Goal: Task Accomplishment & Management: Use online tool/utility

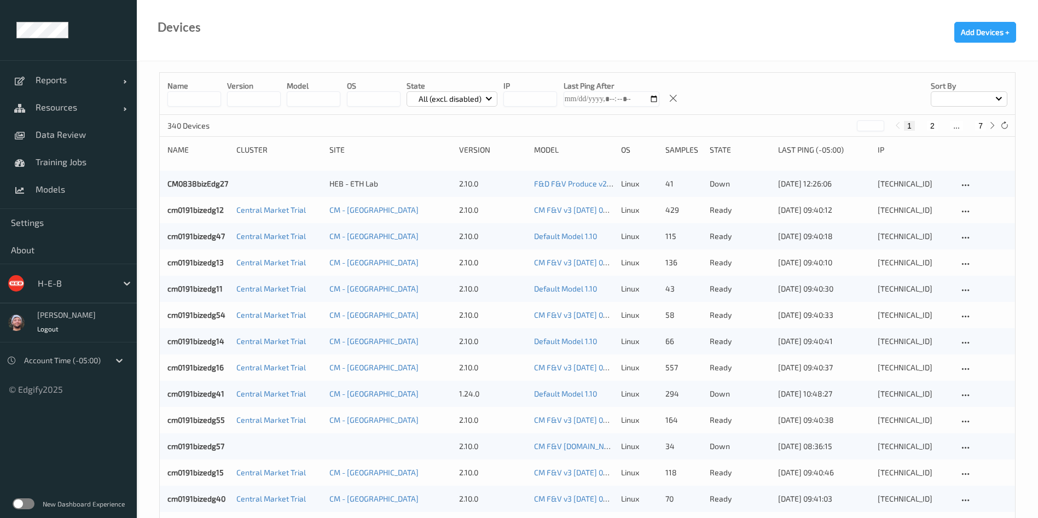
click at [202, 99] on input at bounding box center [194, 98] width 54 height 15
paste input "**********"
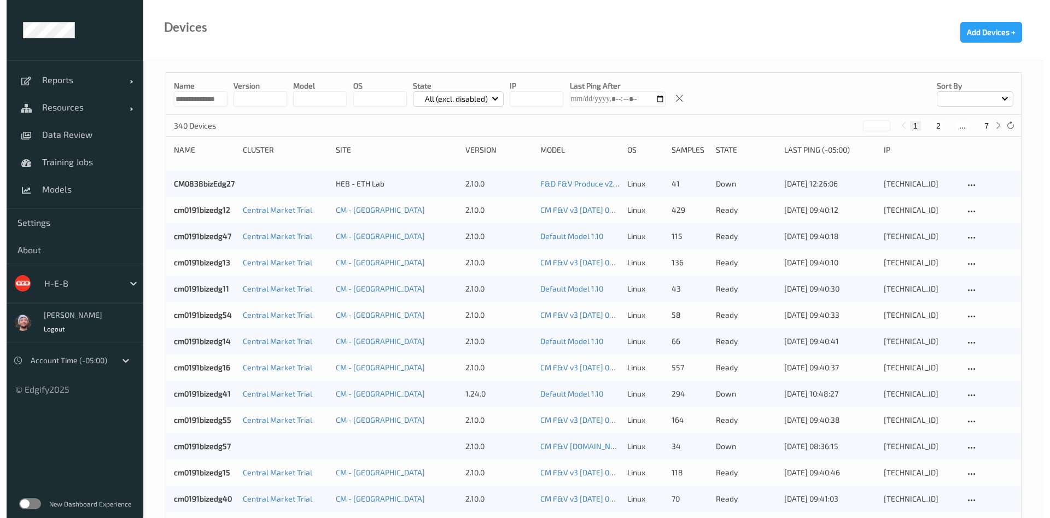
scroll to position [0, 7]
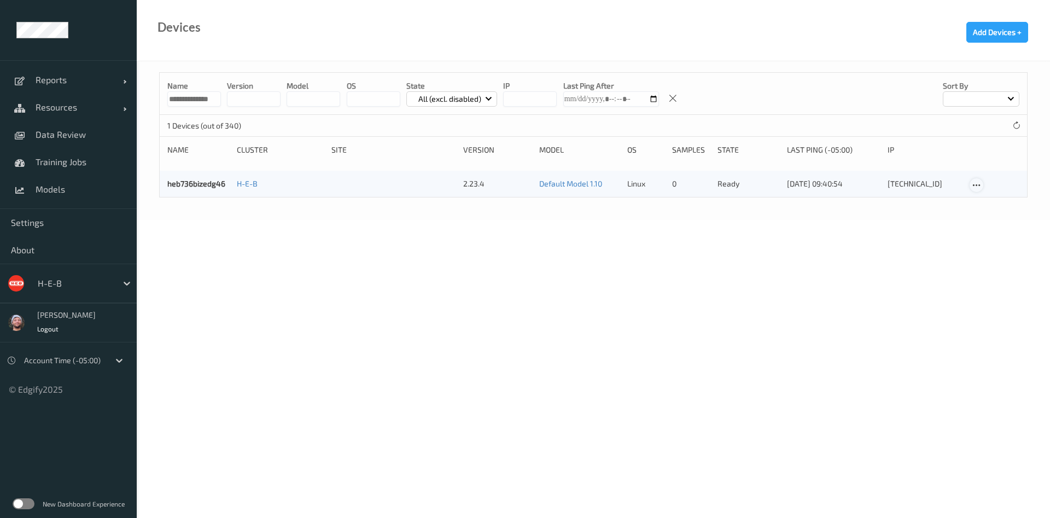
type input "**********"
click at [976, 185] on icon at bounding box center [976, 186] width 9 height 10
click at [981, 197] on div at bounding box center [981, 202] width 9 height 10
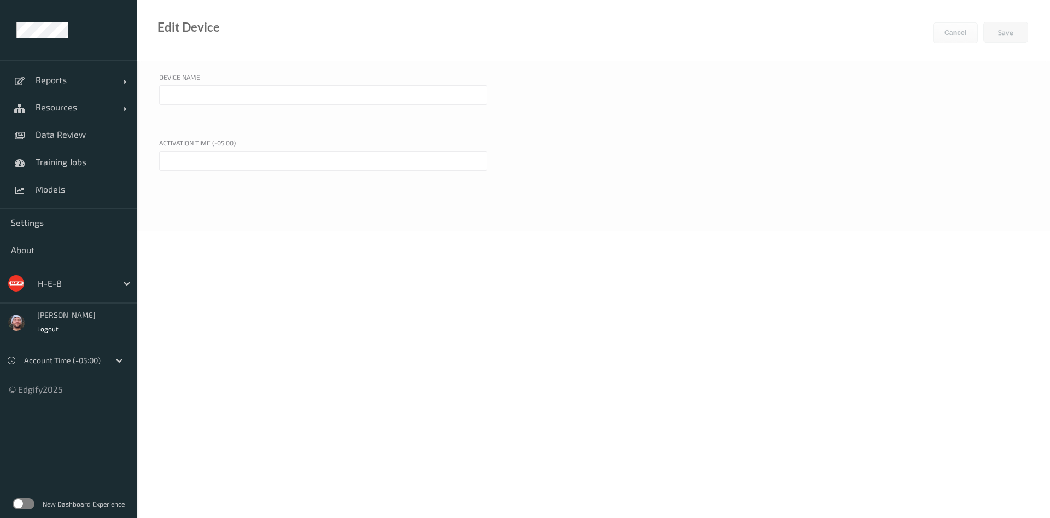
type input "heb736bizedg46"
click at [253, 162] on input "text" at bounding box center [323, 161] width 328 height 20
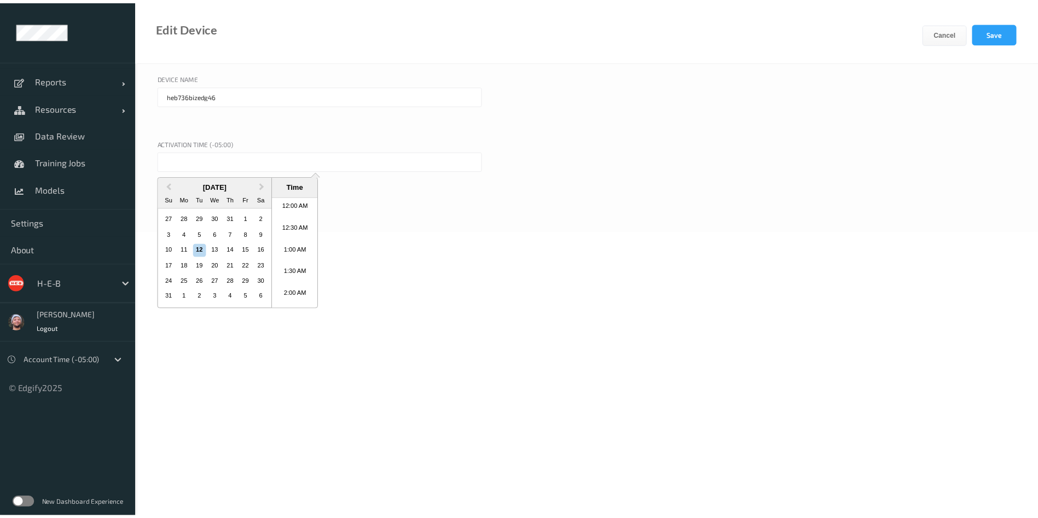
scroll to position [634, 0]
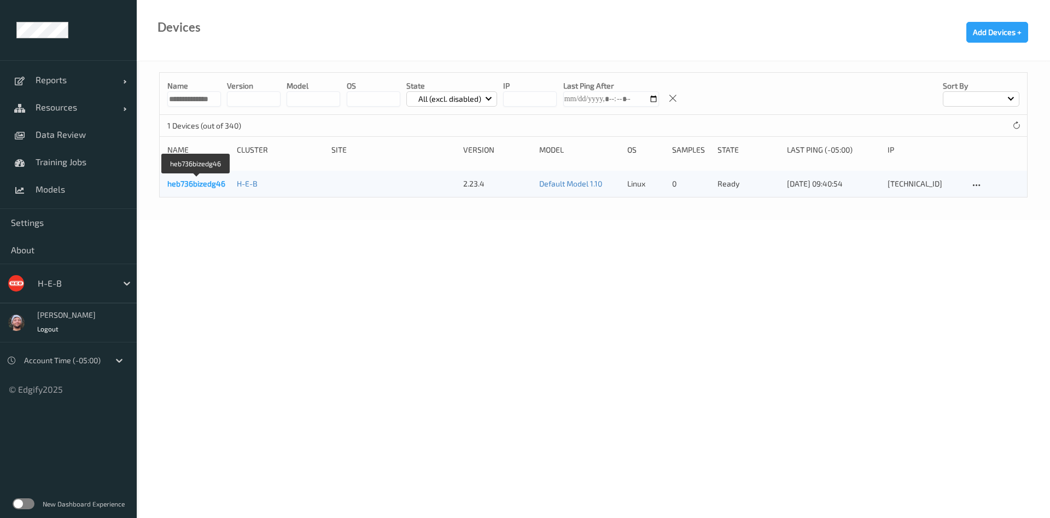
click at [216, 182] on link "heb736bizedg46" at bounding box center [196, 183] width 58 height 9
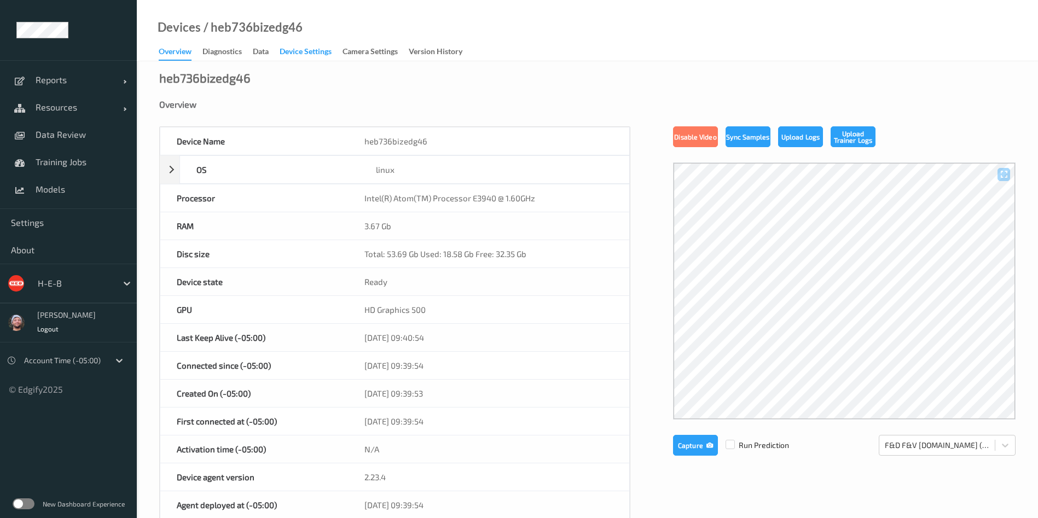
click at [296, 47] on div "Device Settings" at bounding box center [306, 53] width 52 height 14
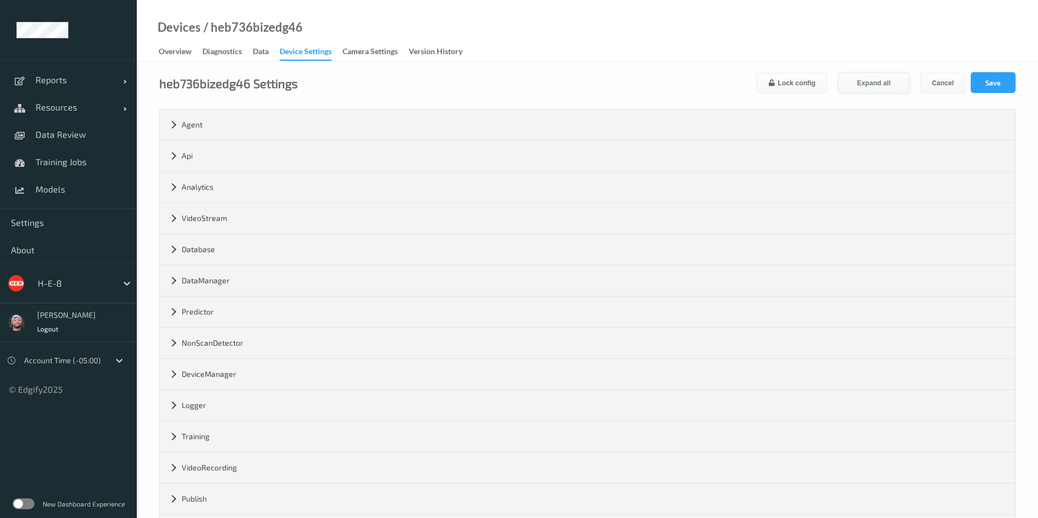
click at [878, 83] on button "Expand all" at bounding box center [873, 83] width 71 height 21
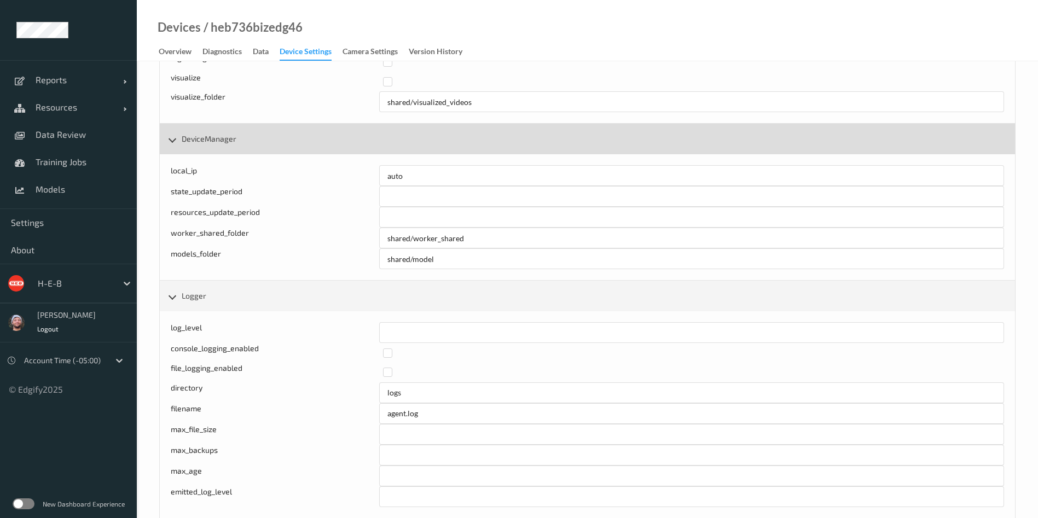
scroll to position [3780, 0]
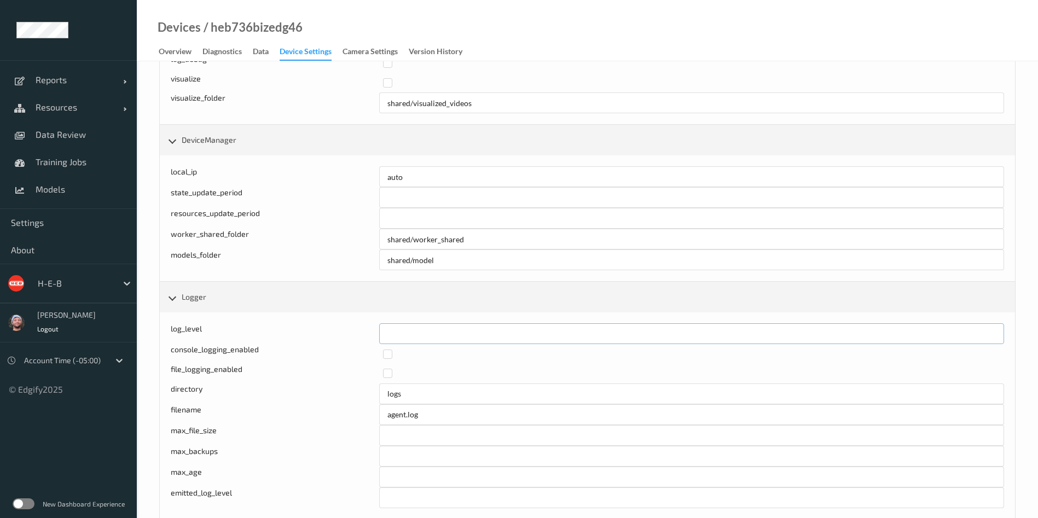
click at [419, 333] on input "*" at bounding box center [691, 333] width 625 height 21
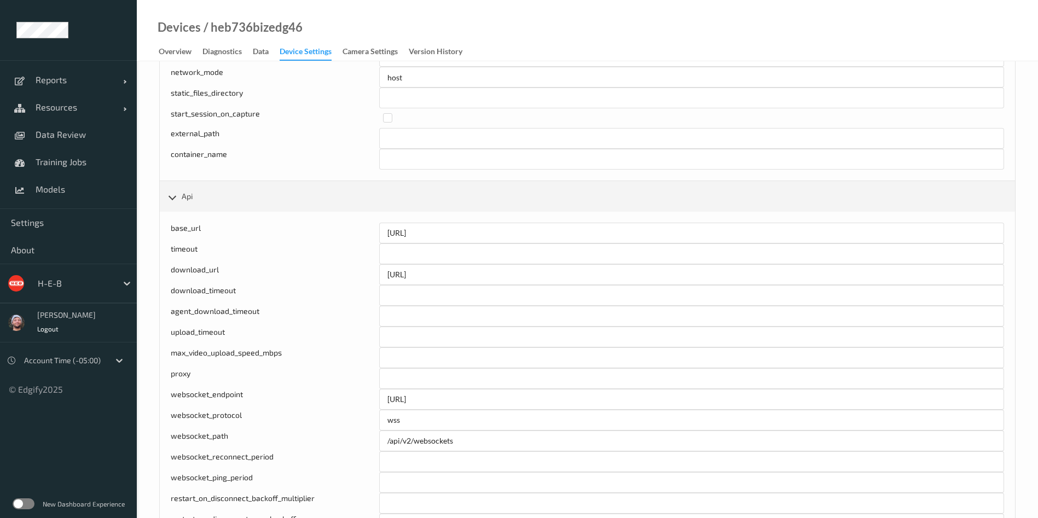
scroll to position [8, 0]
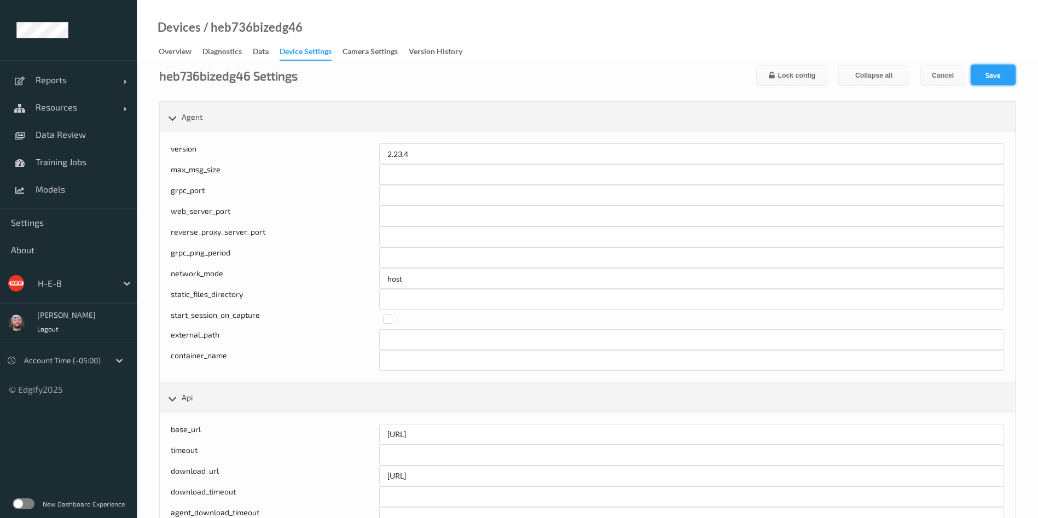
type input "*"
click at [994, 66] on button "Save" at bounding box center [992, 75] width 45 height 21
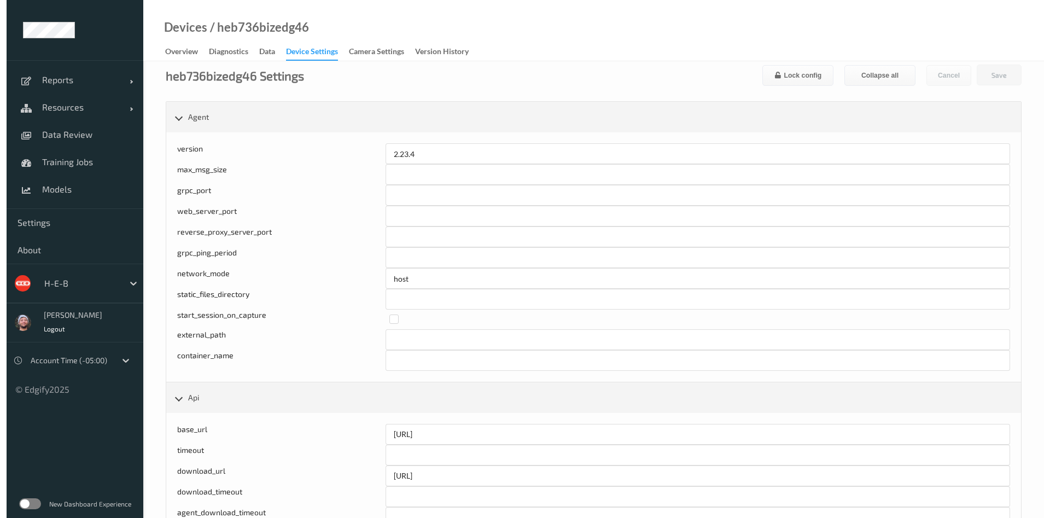
scroll to position [0, 0]
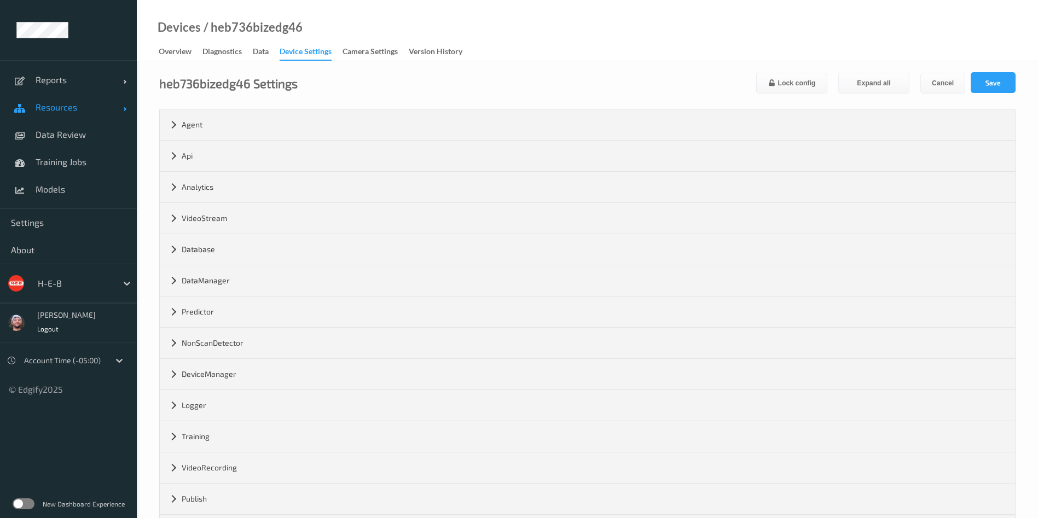
click at [61, 102] on span "Resources" at bounding box center [80, 107] width 88 height 11
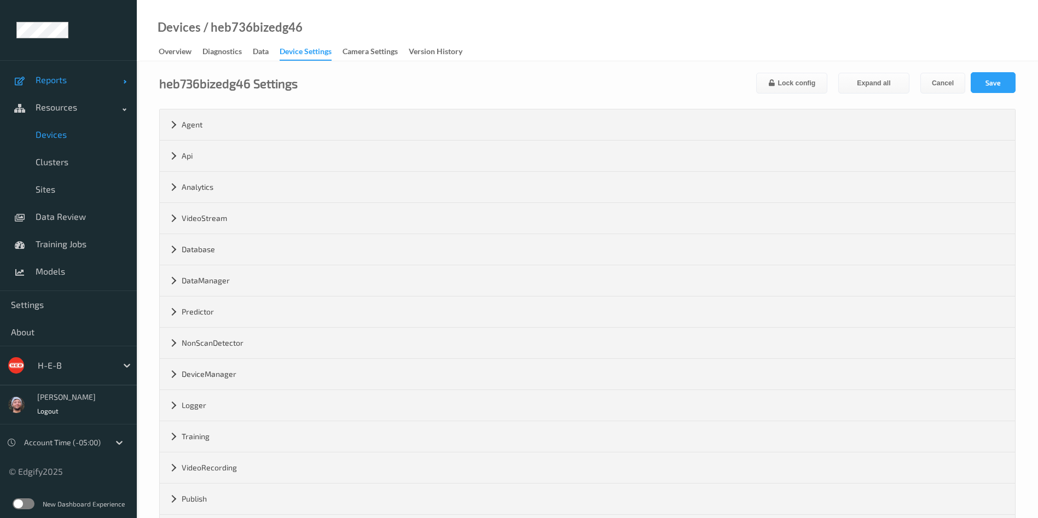
click at [62, 84] on span "Reports" at bounding box center [80, 79] width 88 height 11
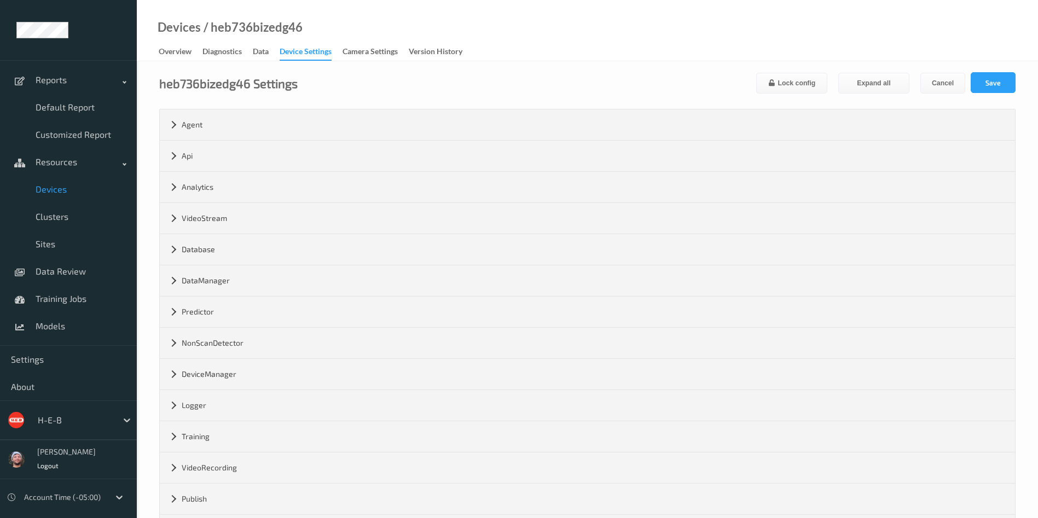
click at [70, 179] on link "Devices" at bounding box center [68, 189] width 137 height 27
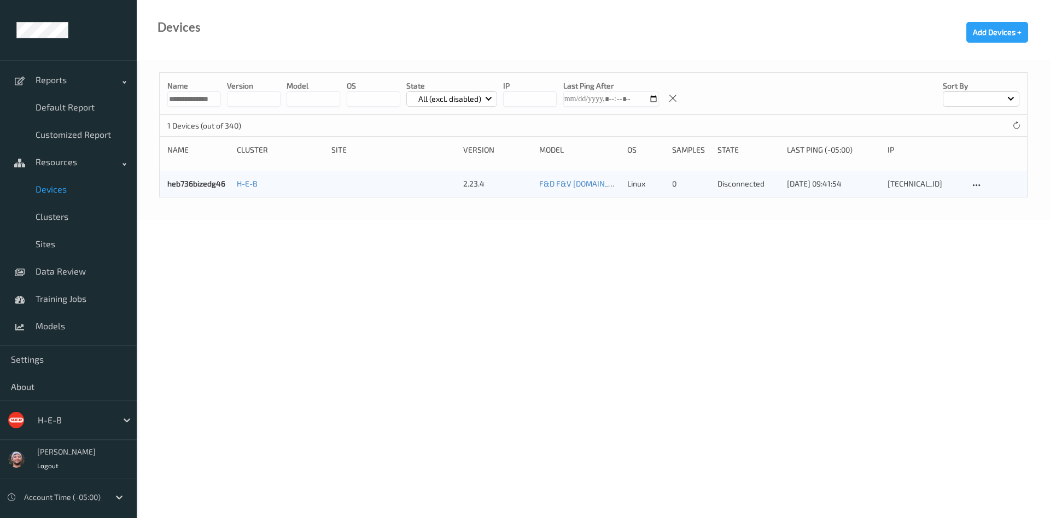
click at [198, 100] on input "**********" at bounding box center [194, 98] width 54 height 15
click at [53, 189] on span "Devices" at bounding box center [81, 189] width 90 height 11
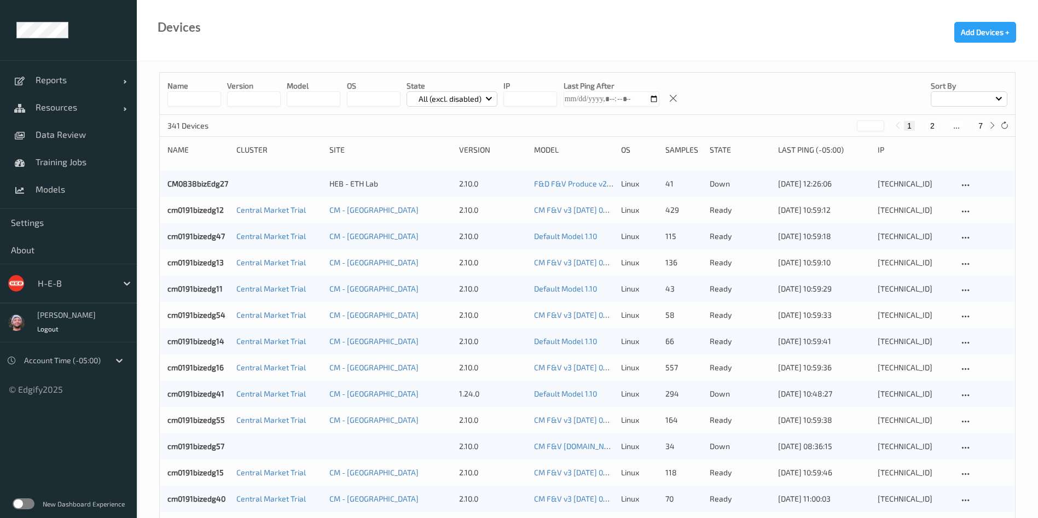
click at [1003, 125] on icon at bounding box center [1004, 125] width 8 height 8
click at [978, 127] on button "7" at bounding box center [980, 126] width 11 height 10
type input "*"
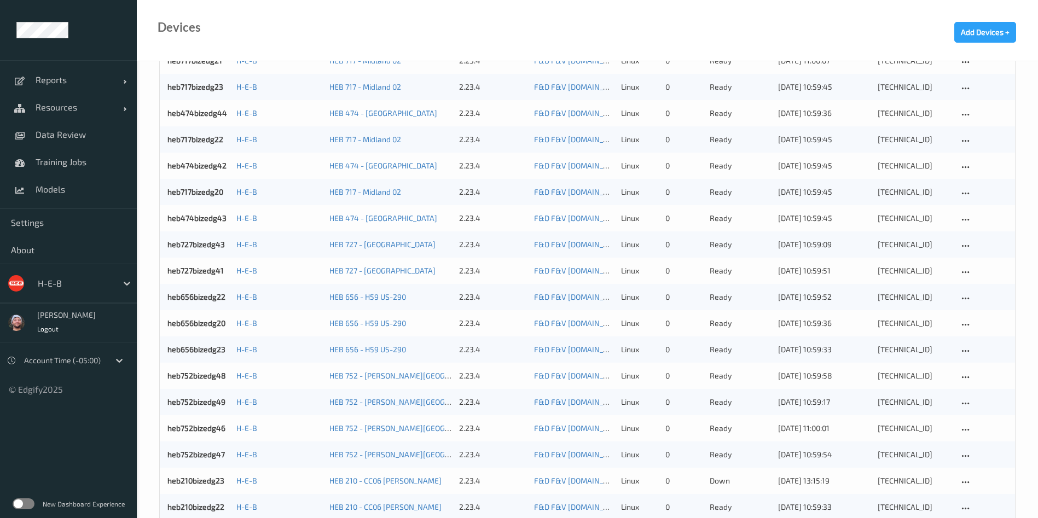
scroll to position [752, 0]
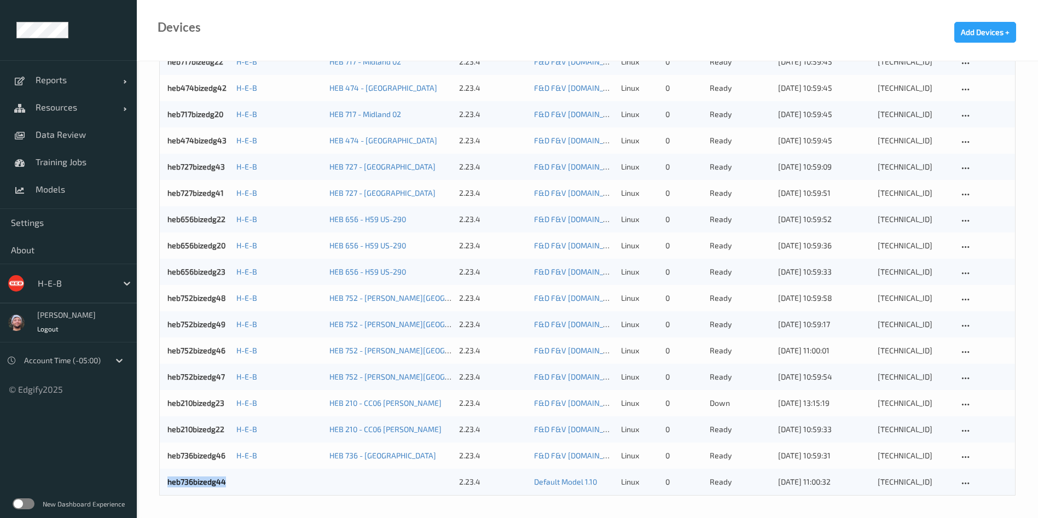
copy div "heb736bizedg44"
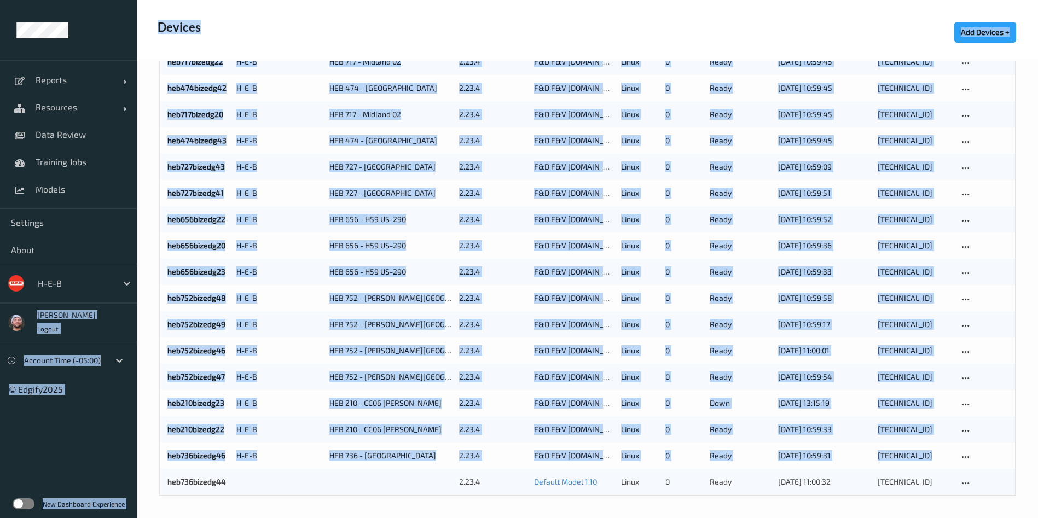
drag, startPoint x: 156, startPoint y: 478, endPoint x: 113, endPoint y: 272, distance: 209.7
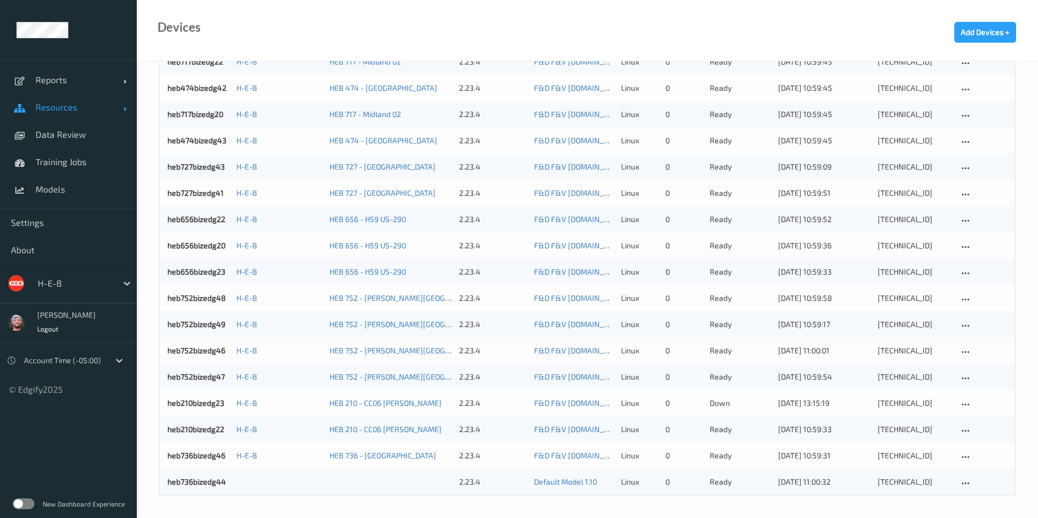
click at [71, 114] on link "Resources" at bounding box center [68, 107] width 137 height 27
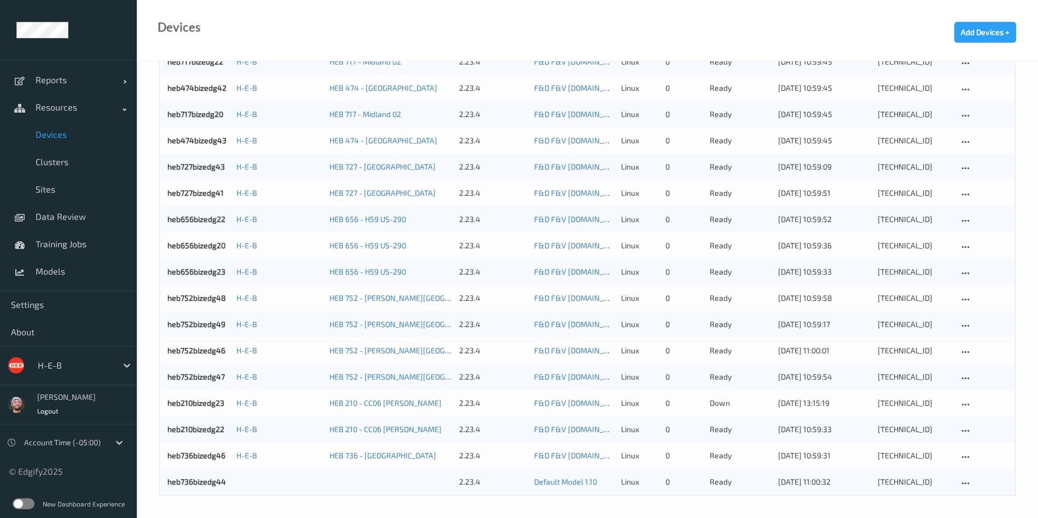
click at [78, 135] on span "Devices" at bounding box center [81, 134] width 90 height 11
click at [50, 135] on span "Devices" at bounding box center [81, 134] width 90 height 11
click at [83, 149] on link "Clusters" at bounding box center [68, 161] width 137 height 27
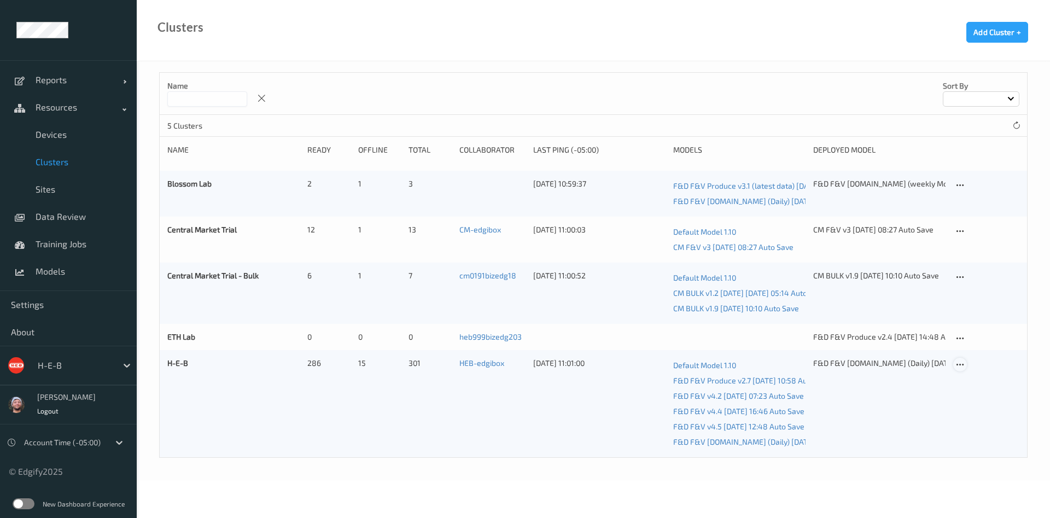
click at [962, 367] on icon at bounding box center [960, 365] width 9 height 10
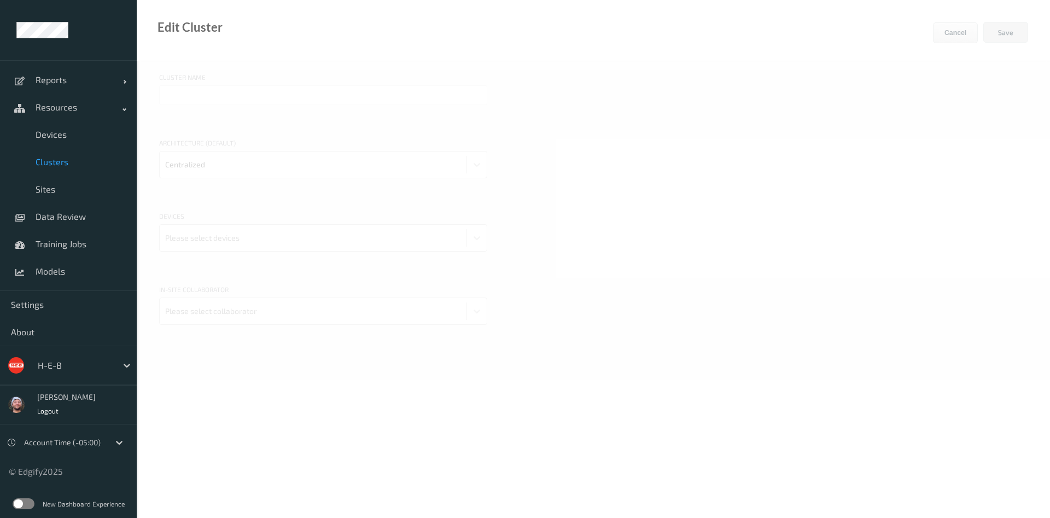
type input "H-E-B"
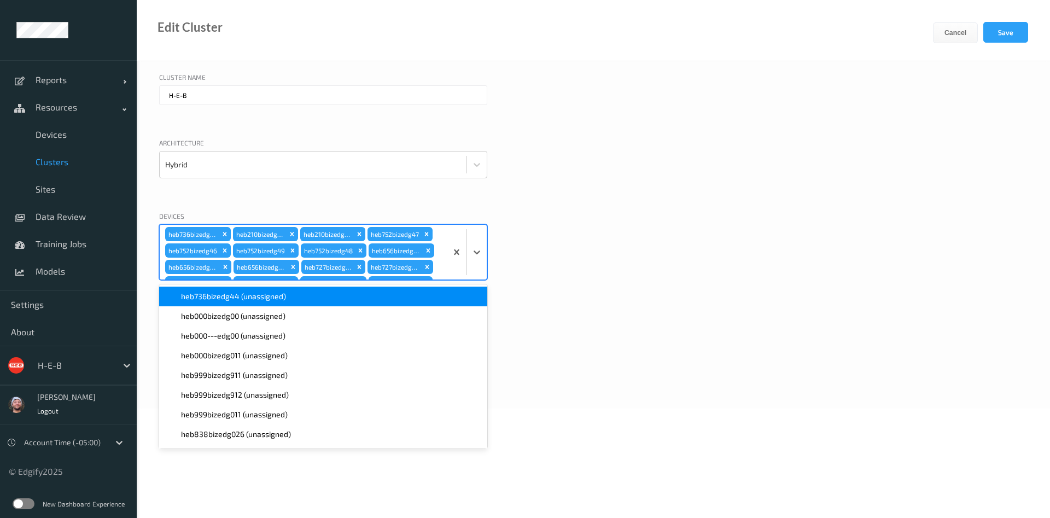
click at [434, 239] on div "heb736bizedg46 heb210bizedg22 heb210bizedg23 heb752bizedg47 heb752bizedg46 heb7…" at bounding box center [303, 252] width 287 height 55
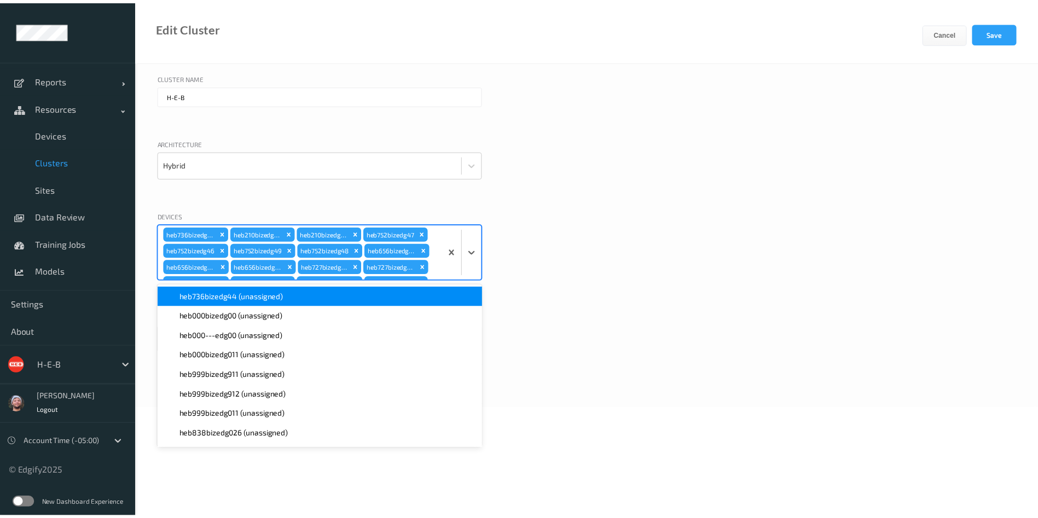
scroll to position [1219, 0]
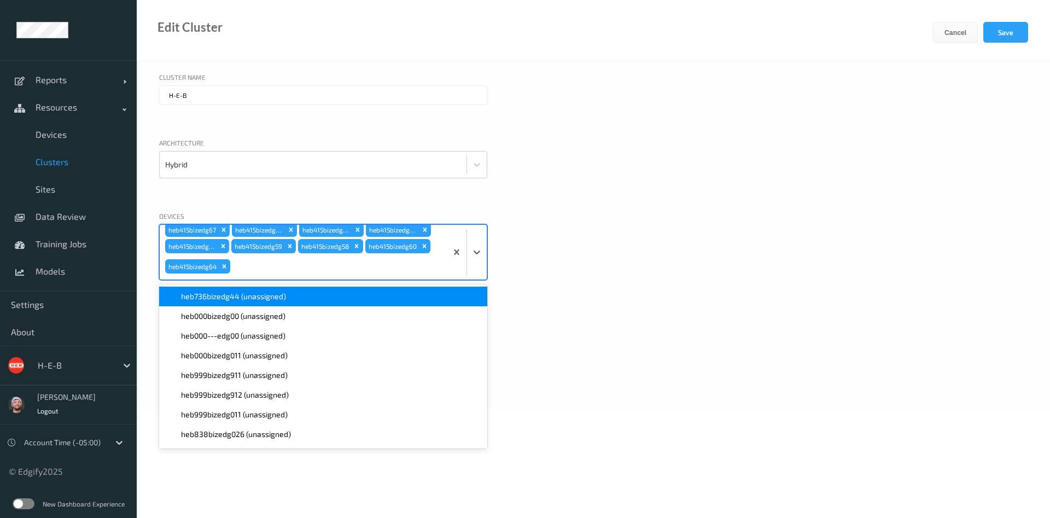
click at [284, 298] on span "heb736bizedg44 (unassigned)" at bounding box center [233, 296] width 105 height 11
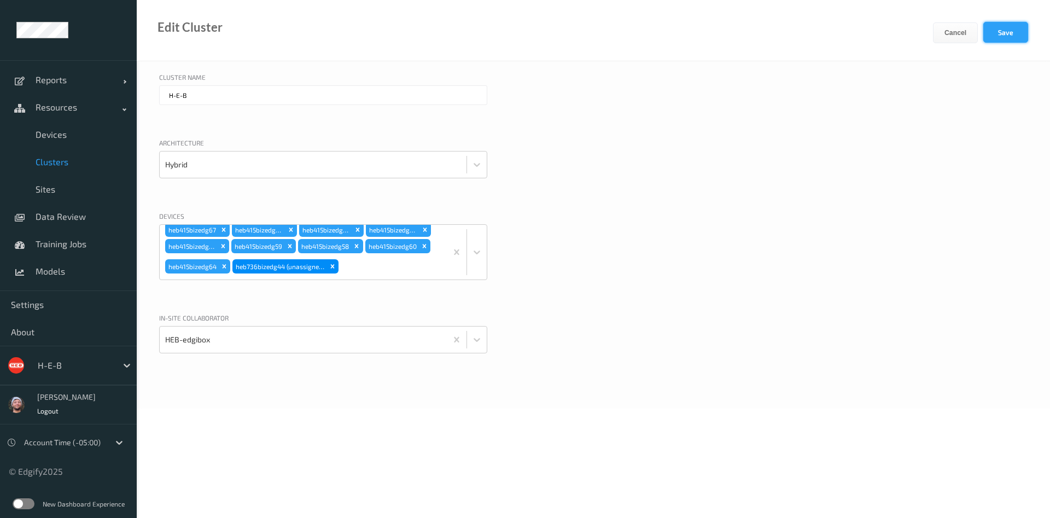
click at [998, 29] on button "Save" at bounding box center [1005, 32] width 45 height 21
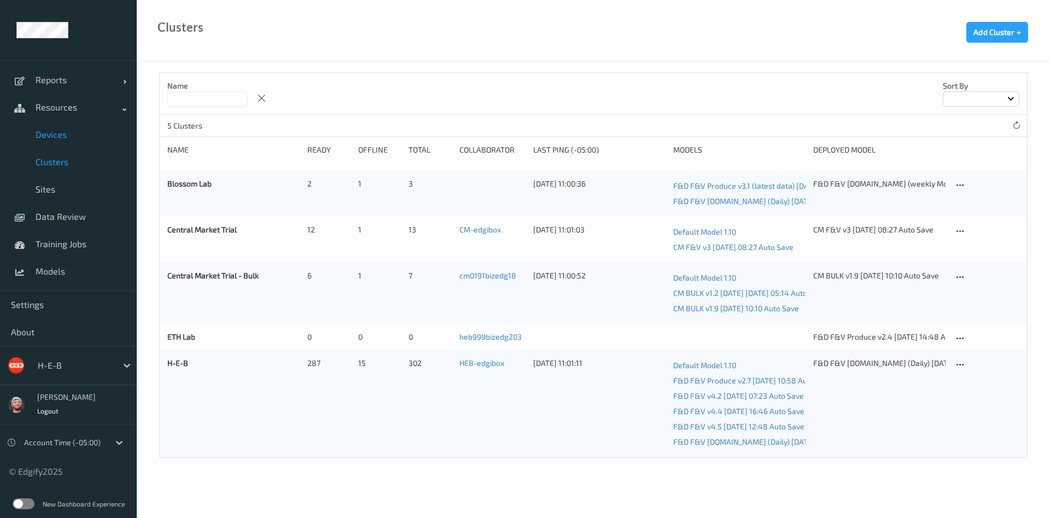
click at [57, 130] on span "Devices" at bounding box center [81, 134] width 90 height 11
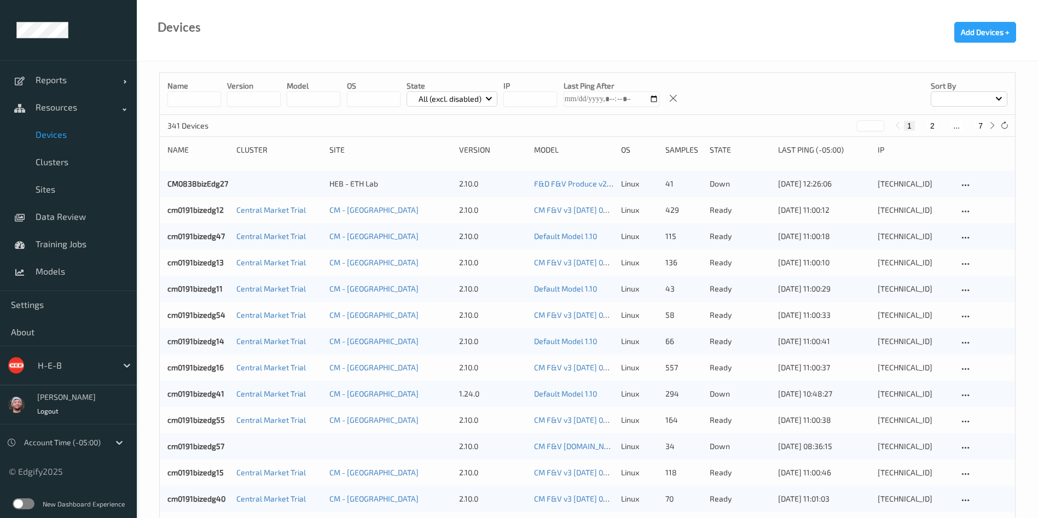
click at [985, 127] on button "7" at bounding box center [980, 126] width 11 height 10
type input "*"
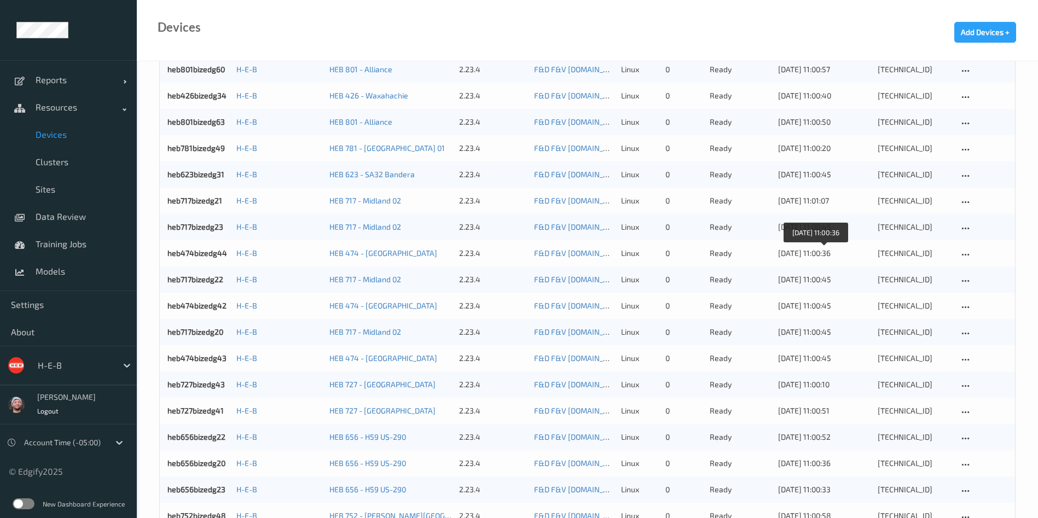
scroll to position [752, 0]
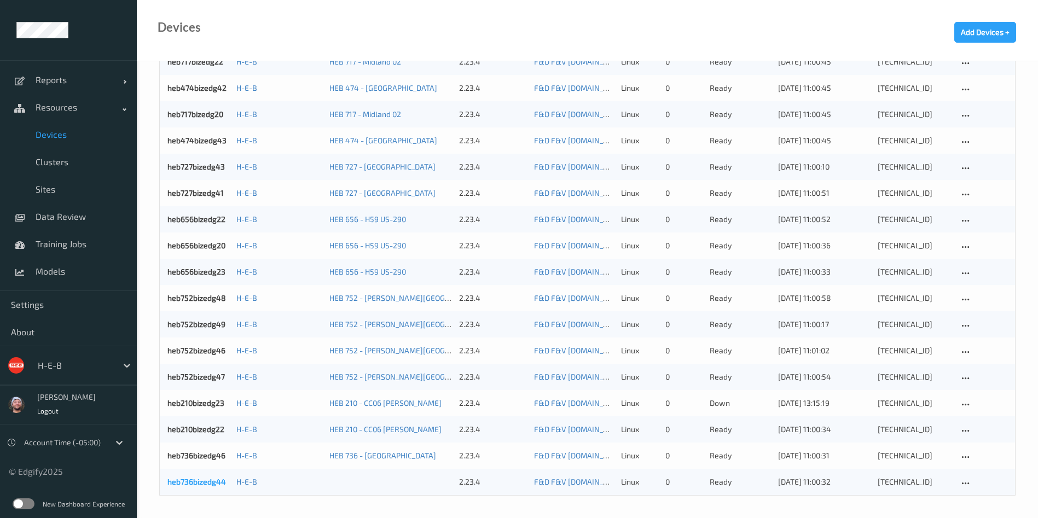
click at [205, 480] on link "heb736bizedg44" at bounding box center [196, 481] width 59 height 9
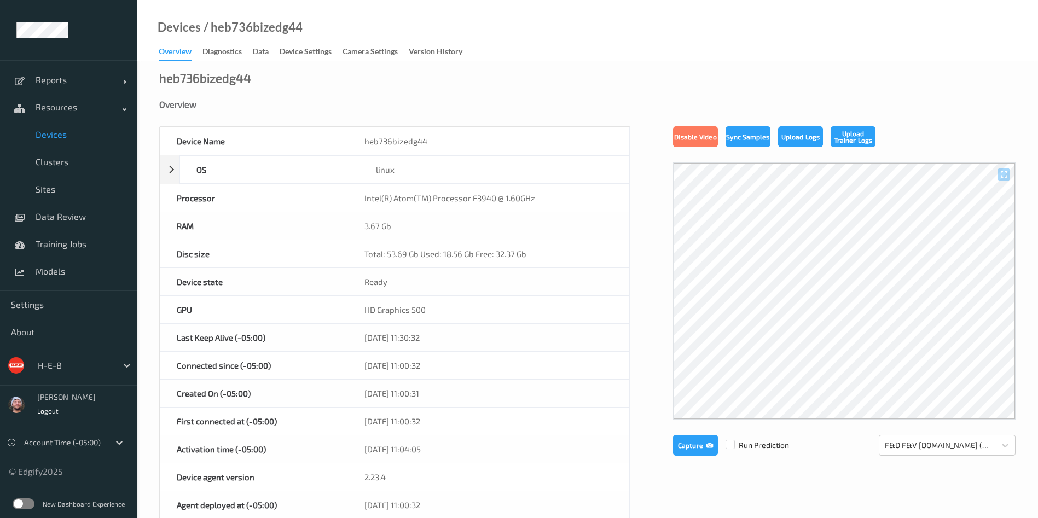
scroll to position [62, 0]
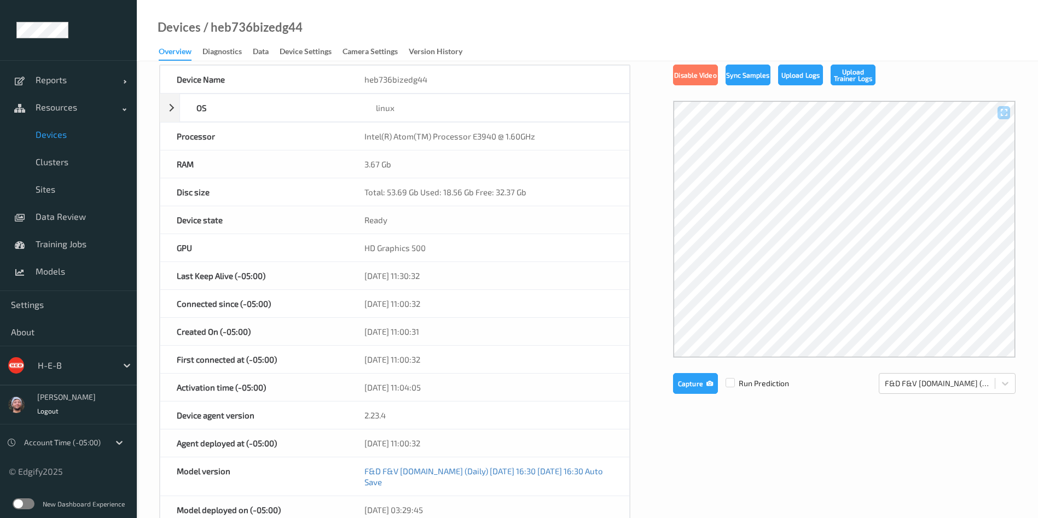
click at [604, 330] on div "[DATE] 11:00:31" at bounding box center [488, 331] width 281 height 27
click at [731, 378] on label at bounding box center [729, 378] width 9 height 0
click at [703, 383] on button "Capture" at bounding box center [695, 383] width 45 height 21
click at [232, 22] on div "/ heb736bizedg44" at bounding box center [252, 27] width 102 height 11
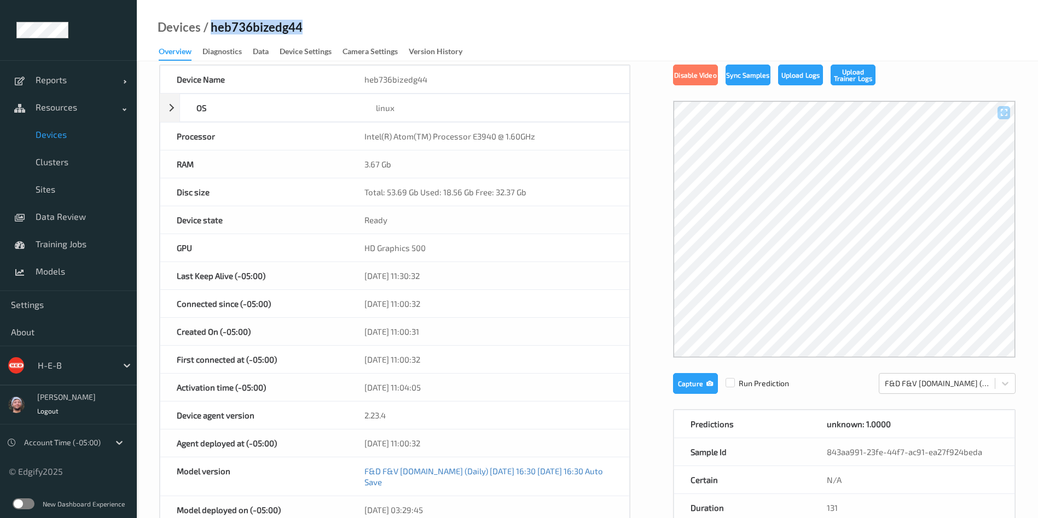
click at [232, 22] on div "/ heb736bizedg44" at bounding box center [252, 27] width 102 height 11
copy div "heb736bizedg44"
click at [71, 266] on span "Models" at bounding box center [81, 271] width 90 height 11
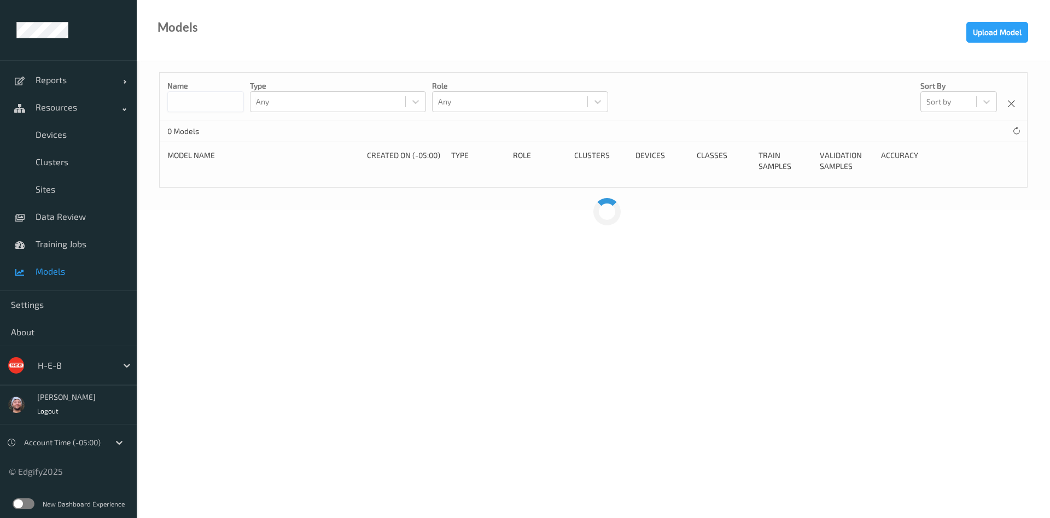
click at [222, 103] on input at bounding box center [205, 101] width 77 height 21
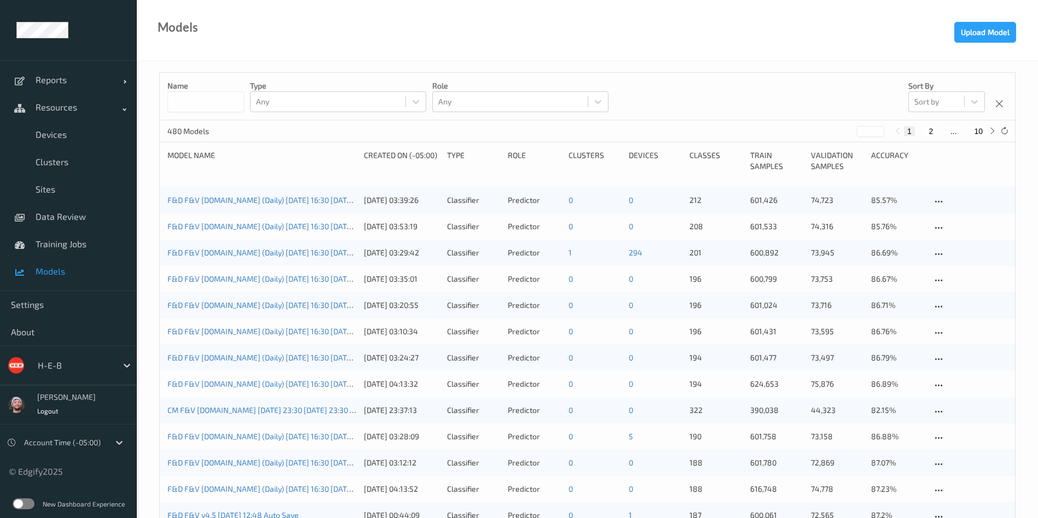
paste input "**********"
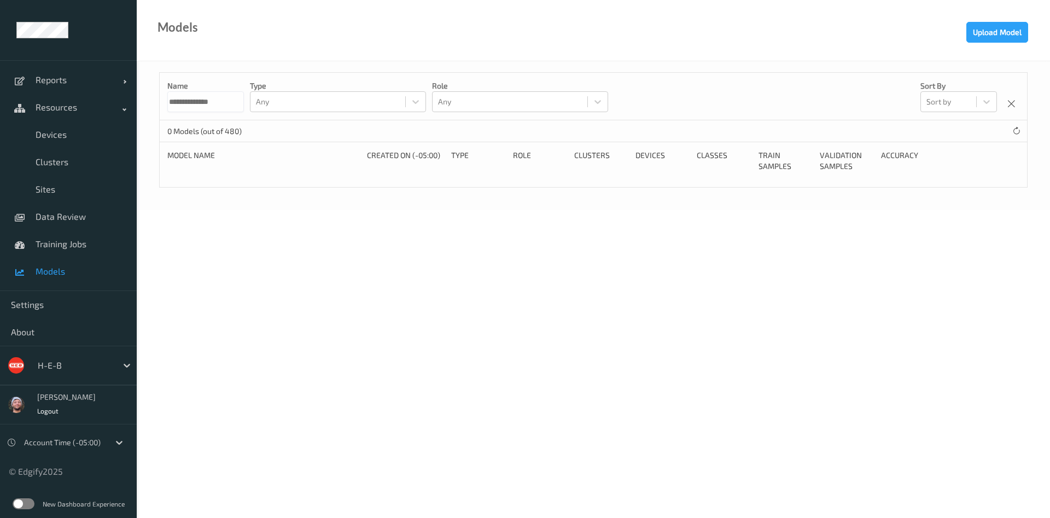
type input "**********"
click at [57, 269] on span "Models" at bounding box center [81, 271] width 90 height 11
click at [230, 107] on input "**********" at bounding box center [205, 101] width 77 height 21
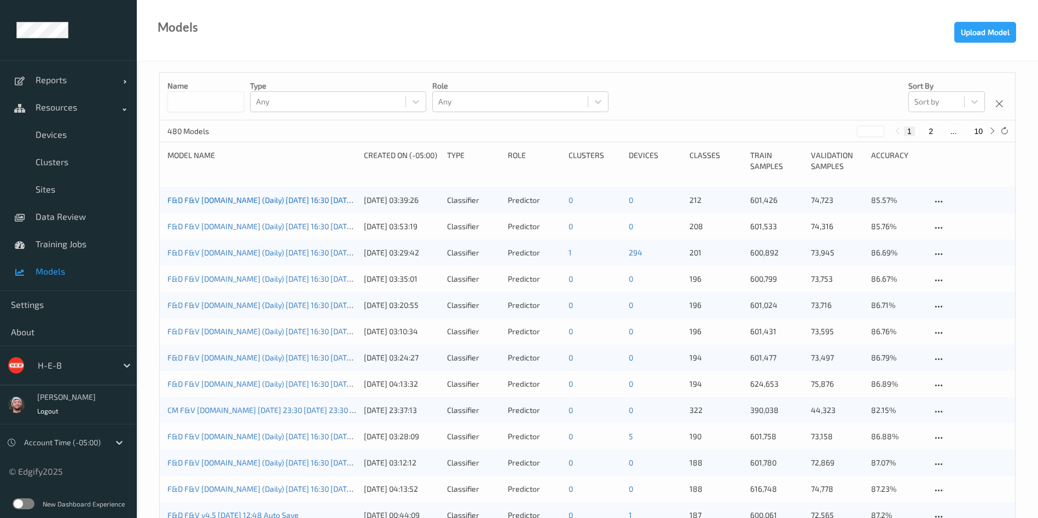
click at [224, 201] on link "F&D F&V [DOMAIN_NAME] (Daily) [DATE] 16:30 [DATE] 16:30 Auto Save" at bounding box center [288, 199] width 243 height 9
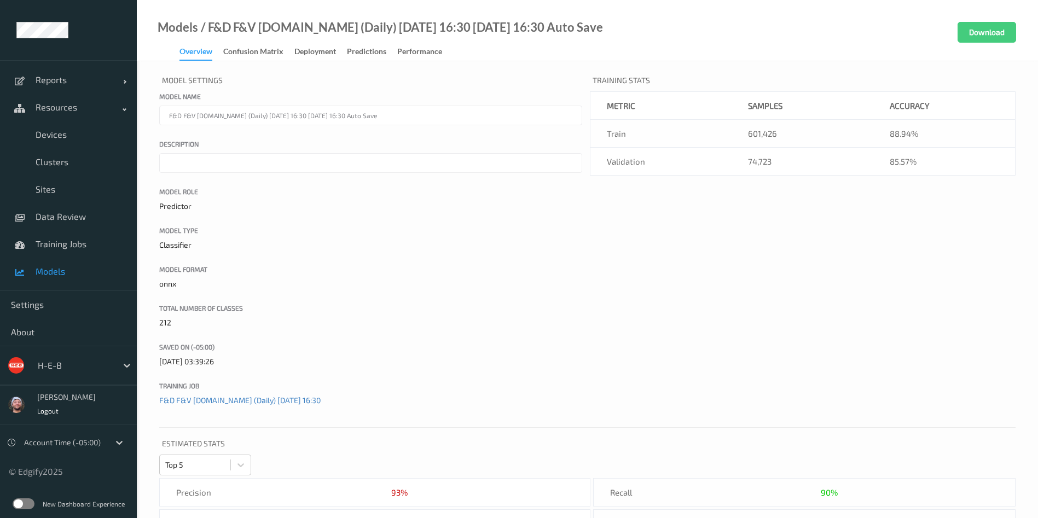
click at [78, 258] on link "Models" at bounding box center [68, 271] width 137 height 27
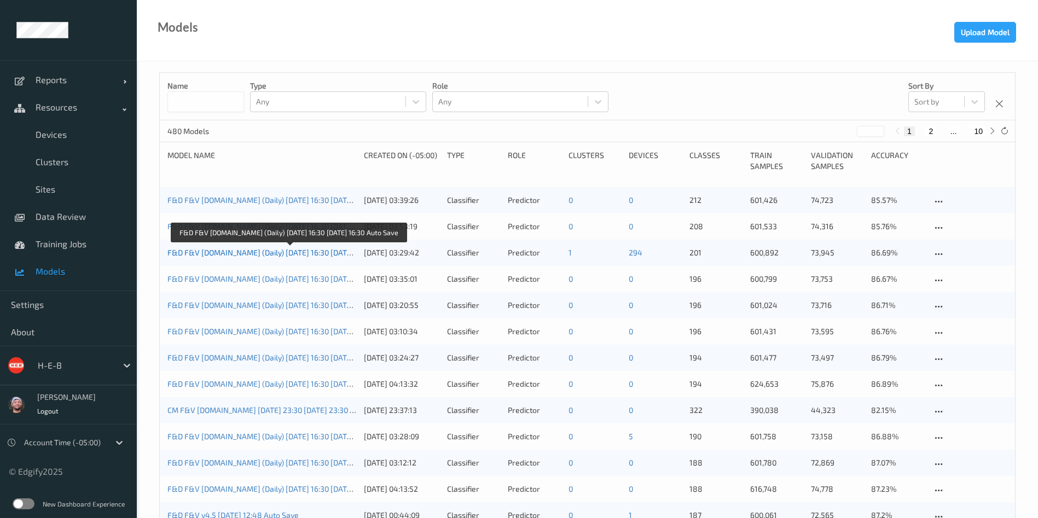
click at [311, 256] on link "F&D F&V [DOMAIN_NAME] (Daily) [DATE] 16:30 [DATE] 16:30 Auto Save" at bounding box center [288, 252] width 243 height 9
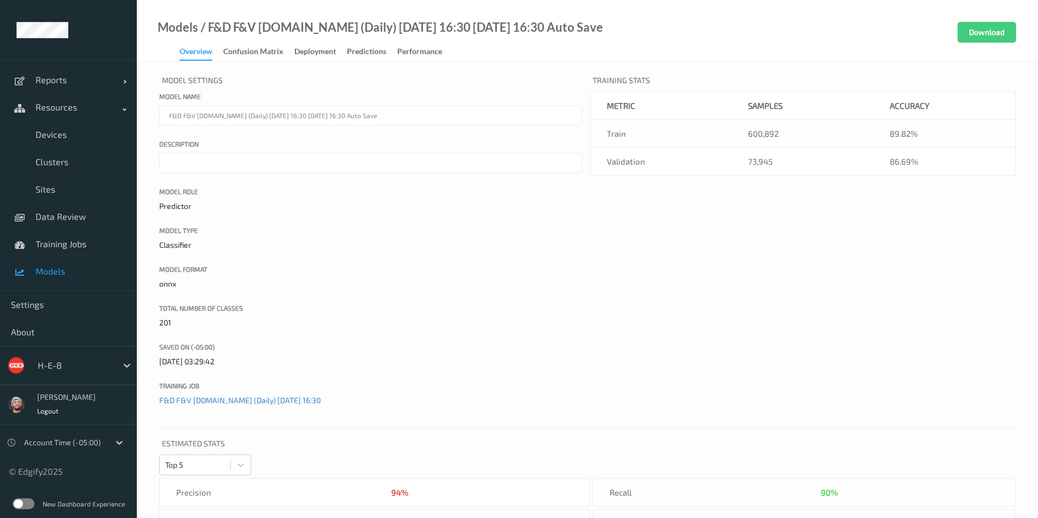
click at [387, 263] on div "Model Settings Model name F&D F&V [DOMAIN_NAME] (Daily) [DATE] 16:30 [DATE] 16:…" at bounding box center [370, 245] width 423 height 347
click at [333, 44] on link "Deployment" at bounding box center [320, 51] width 53 height 15
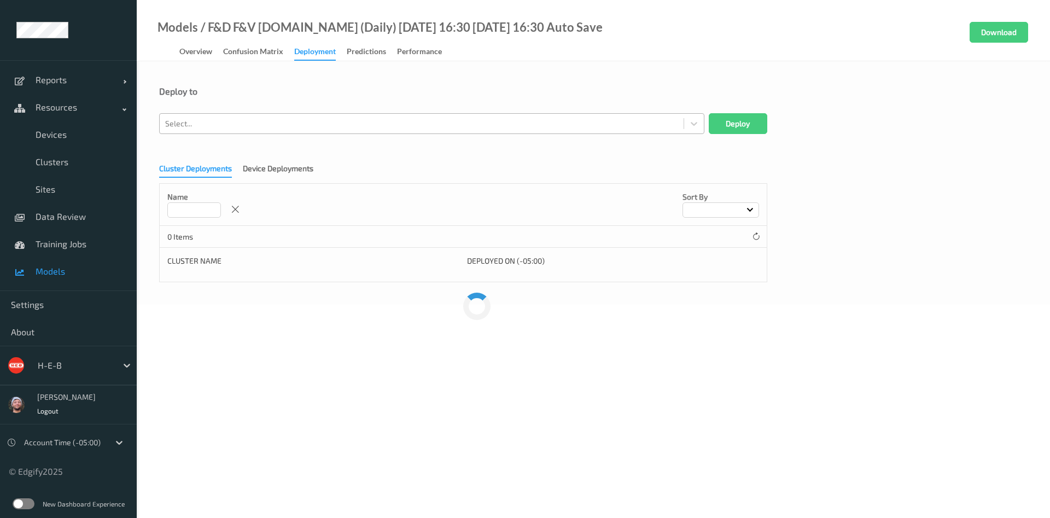
click at [241, 114] on div "Select..." at bounding box center [431, 123] width 545 height 21
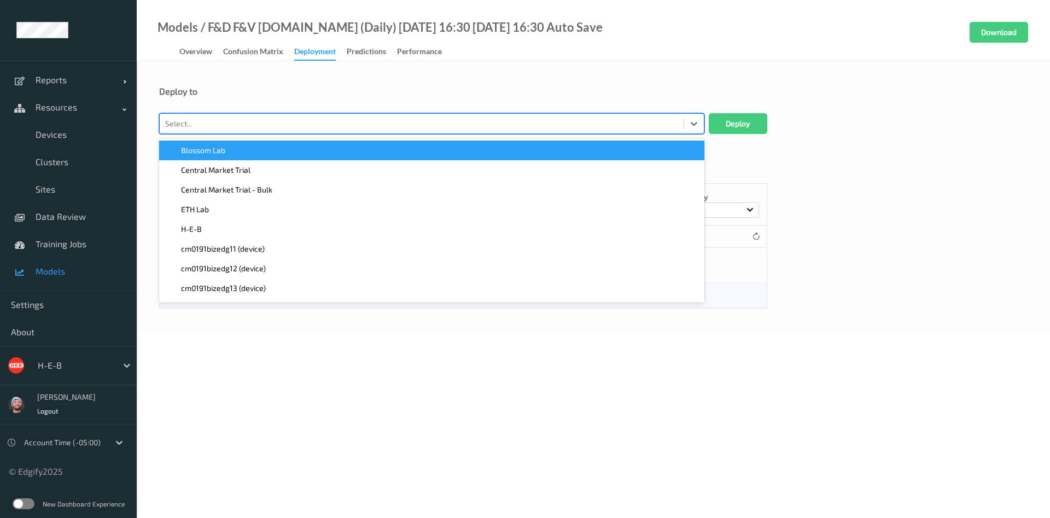
paste input "heb736bizedg44"
type input "heb736bizedg44"
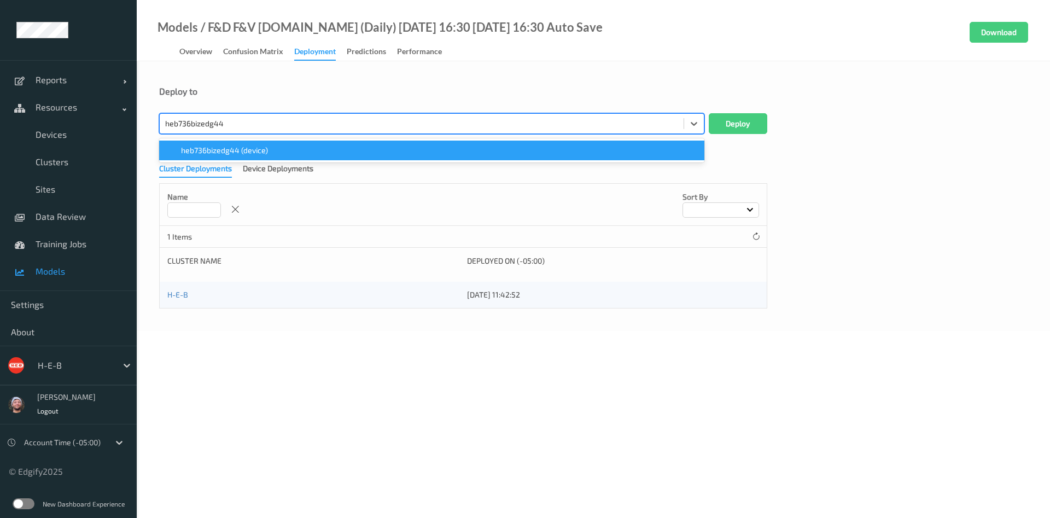
click at [230, 159] on div "heb736bizedg44 (device)" at bounding box center [431, 151] width 545 height 20
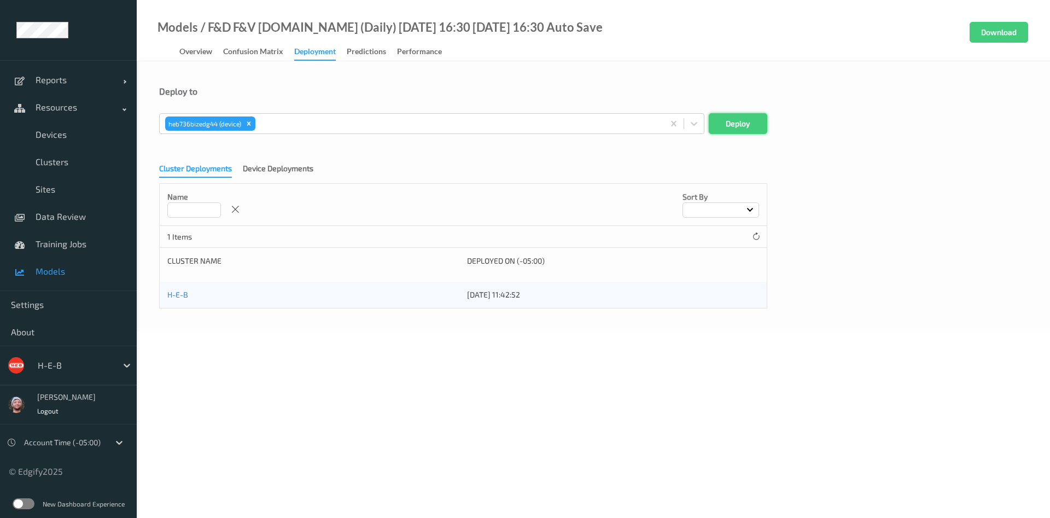
click at [737, 123] on button "Deploy" at bounding box center [738, 123] width 59 height 21
